Goal: Information Seeking & Learning: Learn about a topic

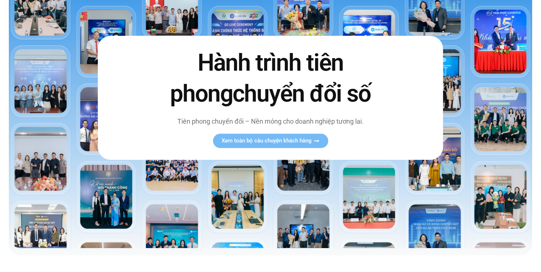
scroll to position [64, 0]
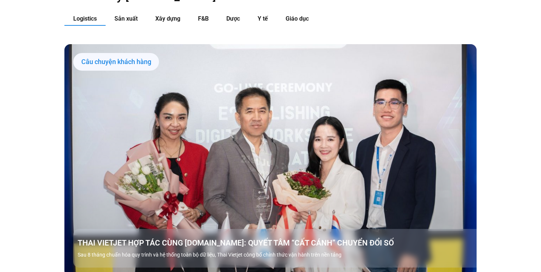
scroll to position [766, 0]
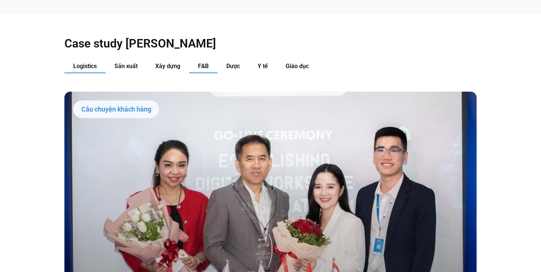
click at [203, 63] on span "F&B" at bounding box center [203, 66] width 11 height 7
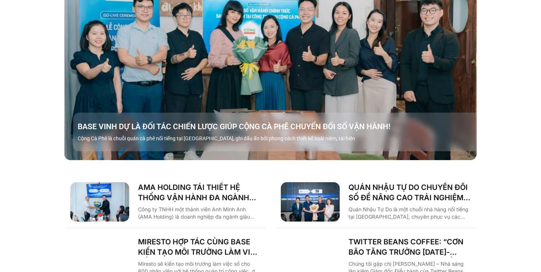
scroll to position [932, 0]
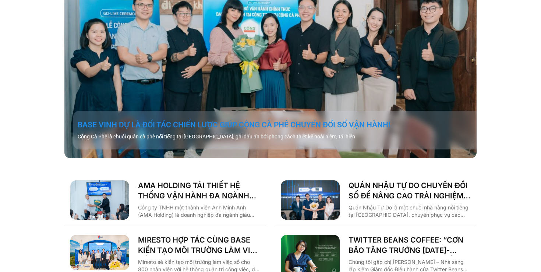
click at [236, 120] on link "BASE VINH DỰ LÀ ĐỐI TÁC CHIẾN LƯỢC GIÚP CỘNG CÀ PHÊ CHUYỂN ĐỔI SỐ VẬN HÀNH!" at bounding box center [280, 125] width 404 height 10
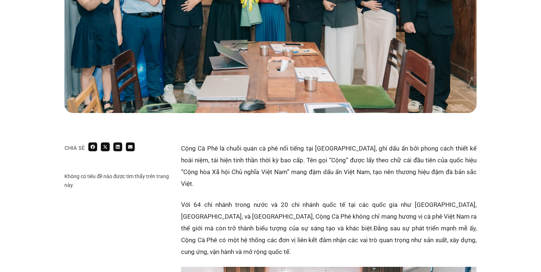
scroll to position [325, 0]
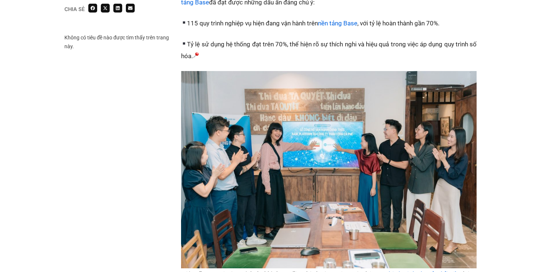
scroll to position [829, 0]
